Goal: Task Accomplishment & Management: Use online tool/utility

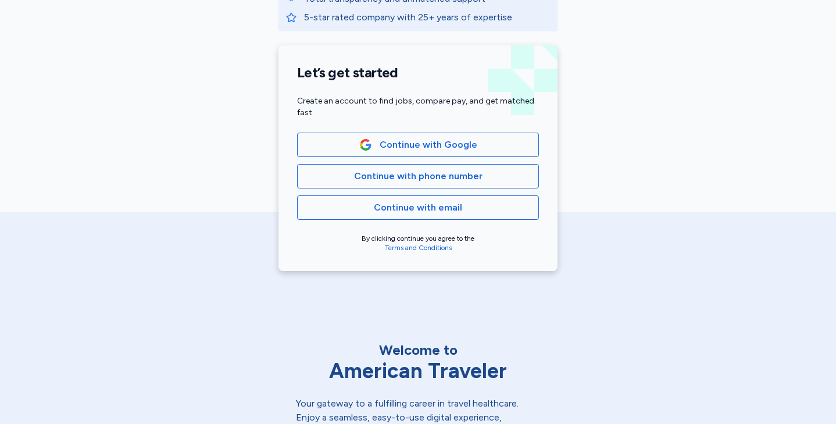
scroll to position [243, 0]
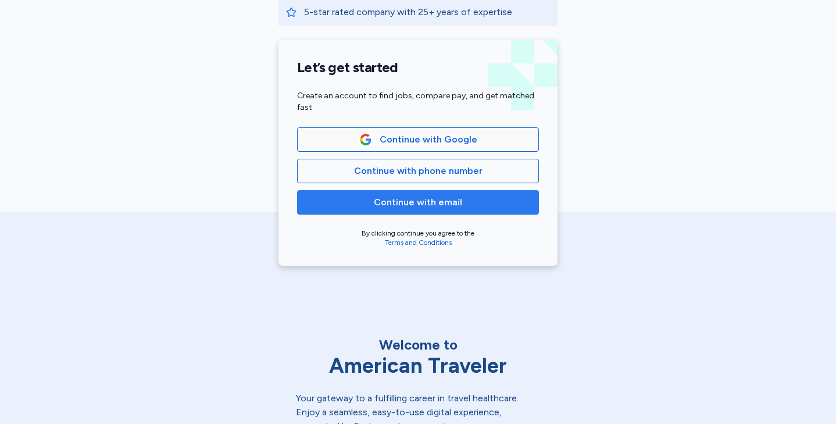
click at [505, 198] on span "Continue with email" at bounding box center [418, 202] width 222 height 14
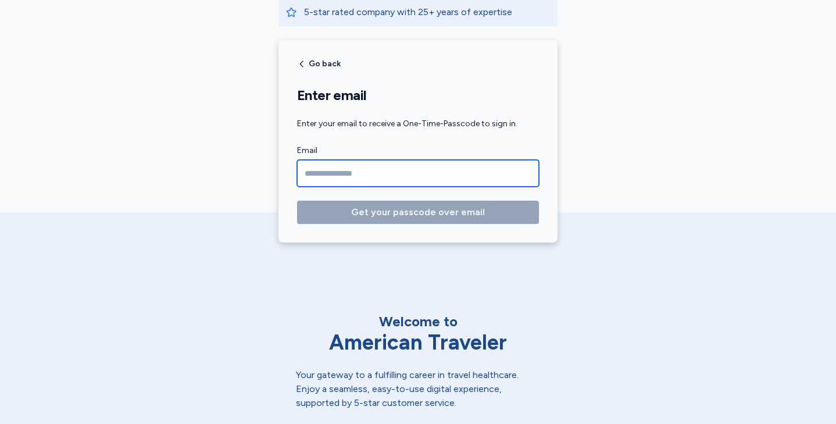
type input "**********"
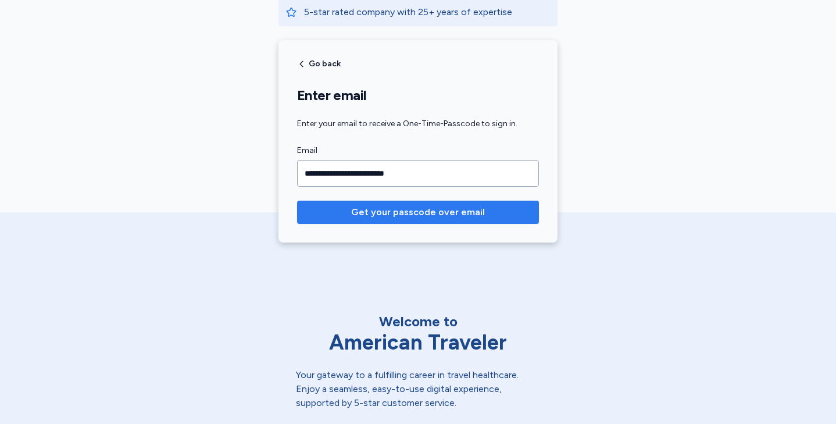
click at [471, 211] on span "Get your passcode over email" at bounding box center [418, 212] width 134 height 14
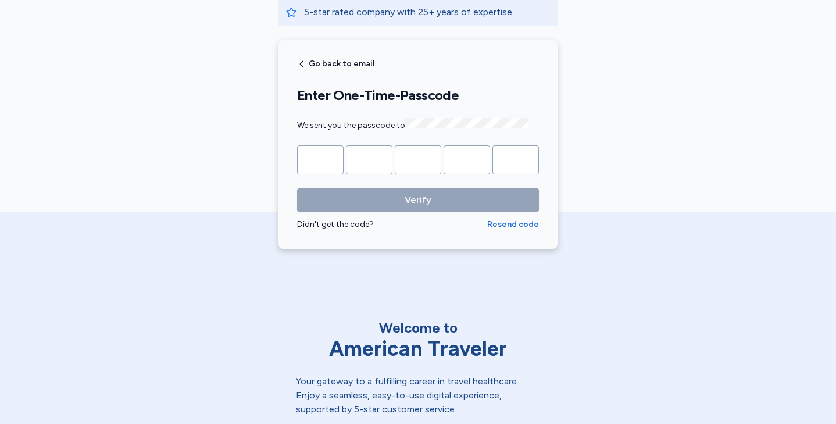
type input "*"
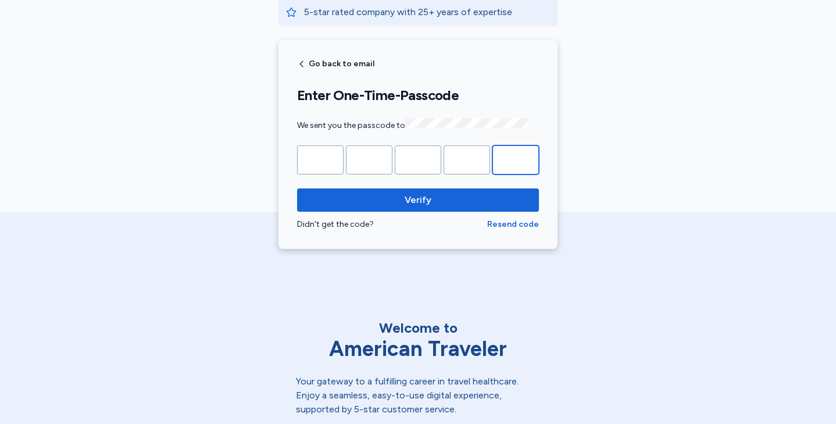
type input "*"
click at [414, 198] on button "Verify" at bounding box center [418, 199] width 242 height 23
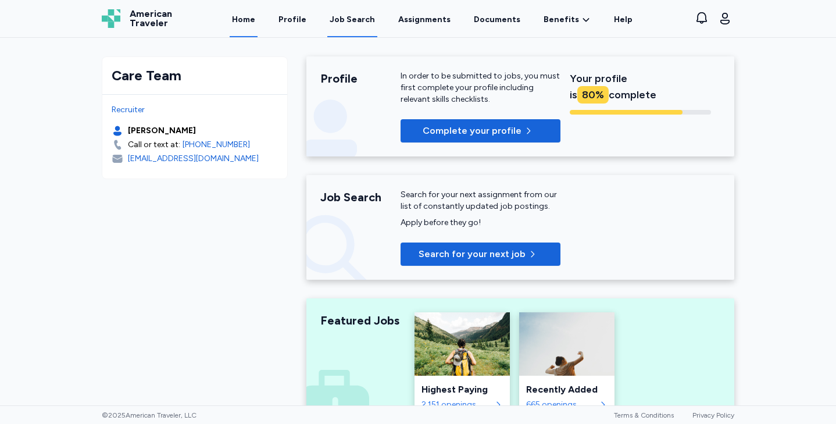
click at [360, 22] on div "Job Search" at bounding box center [352, 20] width 45 height 12
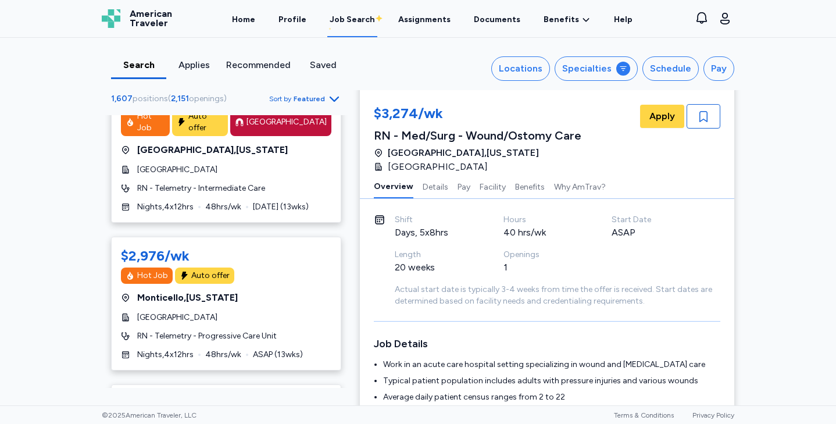
scroll to position [1492, 0]
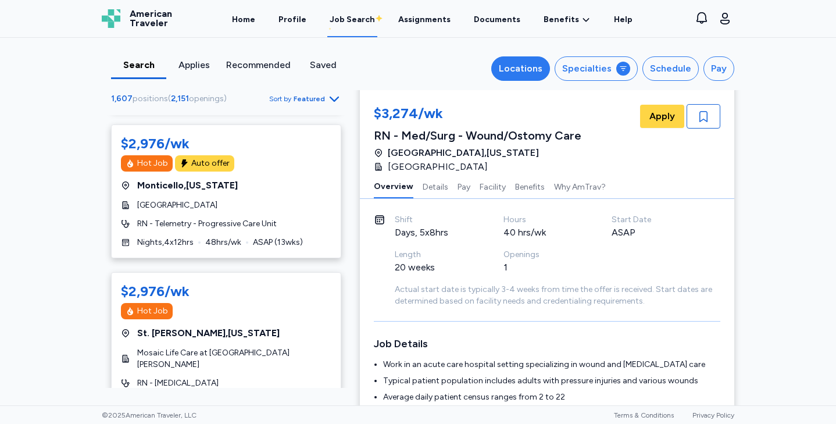
click at [550, 67] on button "Locations" at bounding box center [521, 68] width 59 height 24
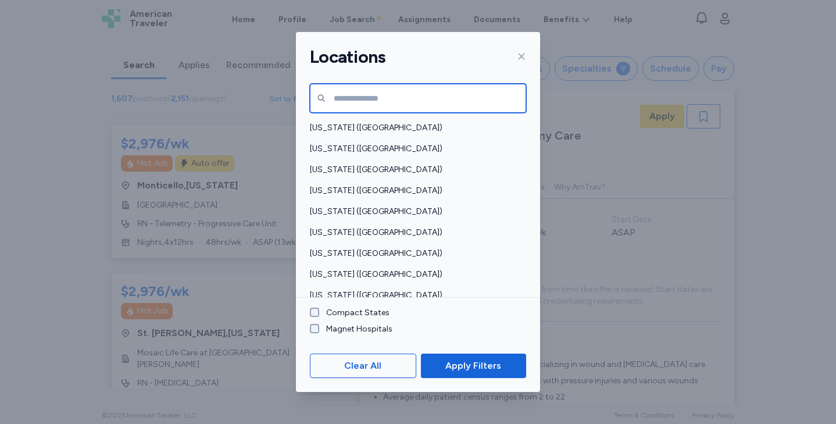
click at [454, 99] on input "text" at bounding box center [418, 98] width 216 height 29
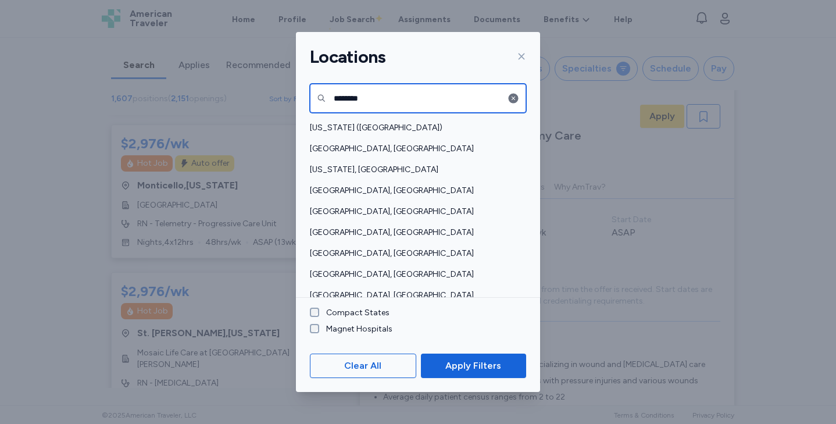
type input "********"
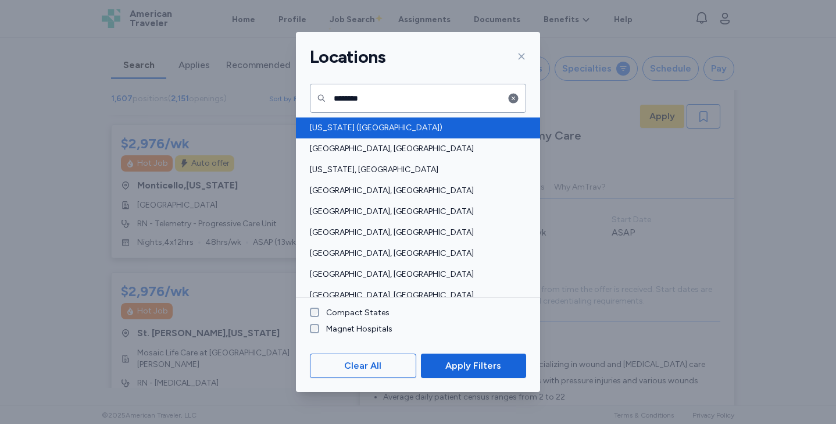
drag, startPoint x: 454, startPoint y: 99, endPoint x: 339, endPoint y: 126, distance: 118.2
click at [339, 126] on span "[US_STATE] ([GEOGRAPHIC_DATA])" at bounding box center [414, 128] width 209 height 12
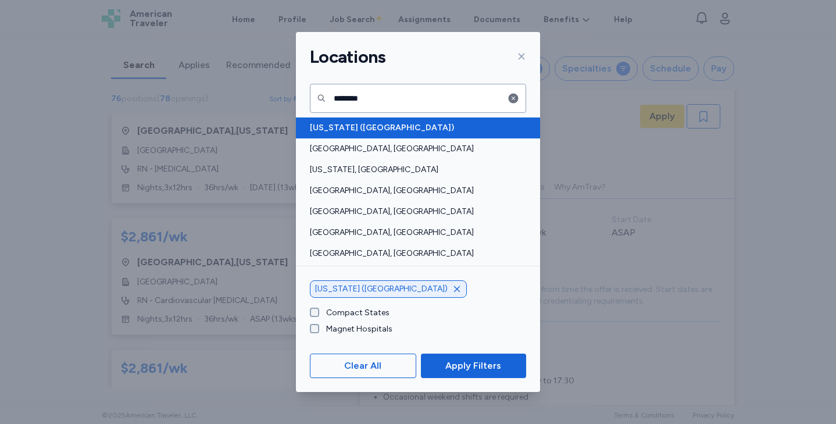
scroll to position [1, 0]
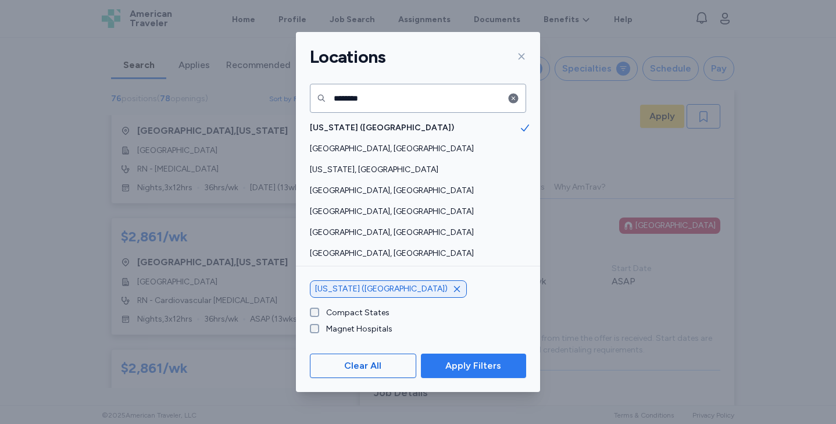
click at [475, 361] on span "Apply Filters" at bounding box center [474, 366] width 56 height 14
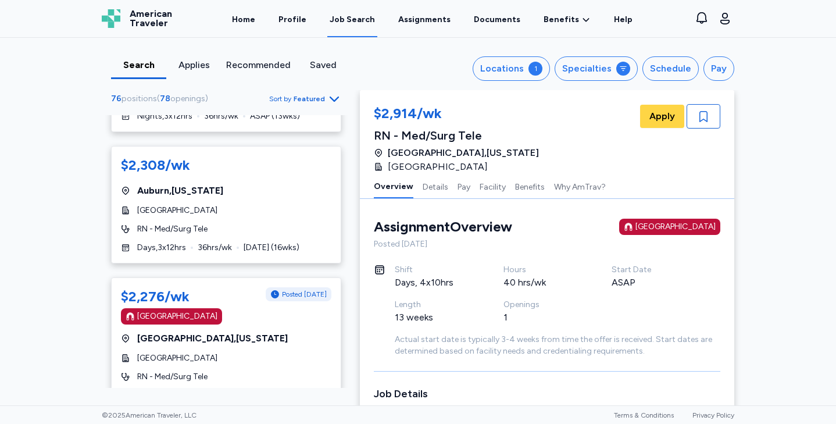
scroll to position [6622, 0]
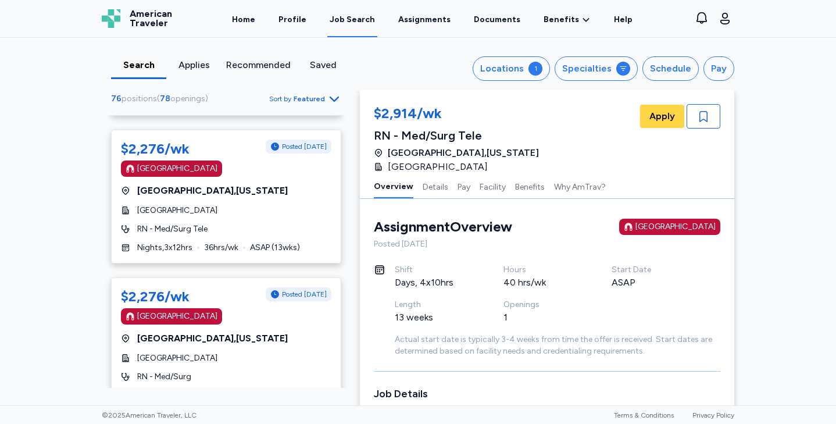
click at [328, 423] on icon "Go to next 50 jobs" at bounding box center [335, 432] width 14 height 14
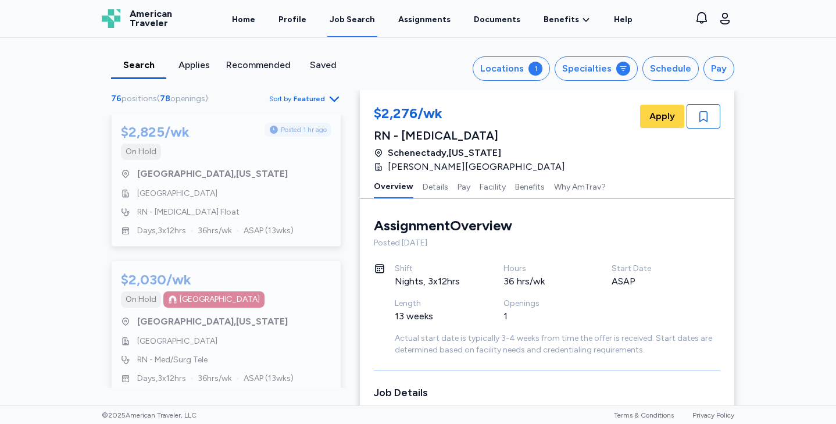
scroll to position [3501, 0]
